Goal: Information Seeking & Learning: Learn about a topic

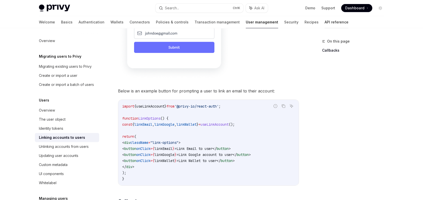
click at [325, 22] on link "API reference" at bounding box center [337, 22] width 24 height 12
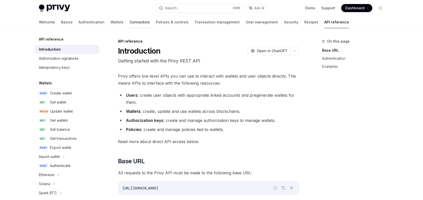
click at [130, 20] on link "Connectors" at bounding box center [140, 22] width 20 height 12
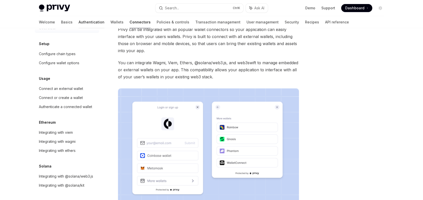
scroll to position [22, 0]
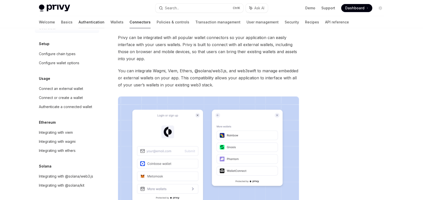
click at [79, 18] on link "Authentication" at bounding box center [92, 22] width 26 height 12
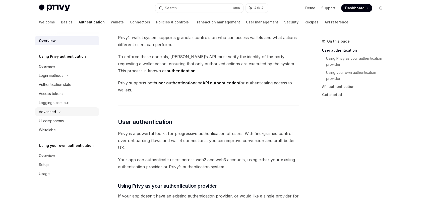
click at [73, 110] on div "Advanced" at bounding box center [67, 111] width 64 height 9
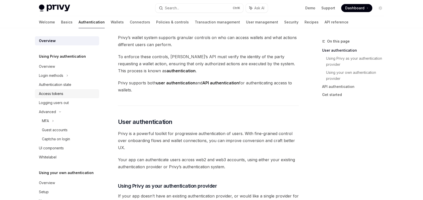
click at [72, 95] on div "Access tokens" at bounding box center [67, 93] width 57 height 6
type textarea "*"
